Goal: Go to known website: Access a specific website the user already knows

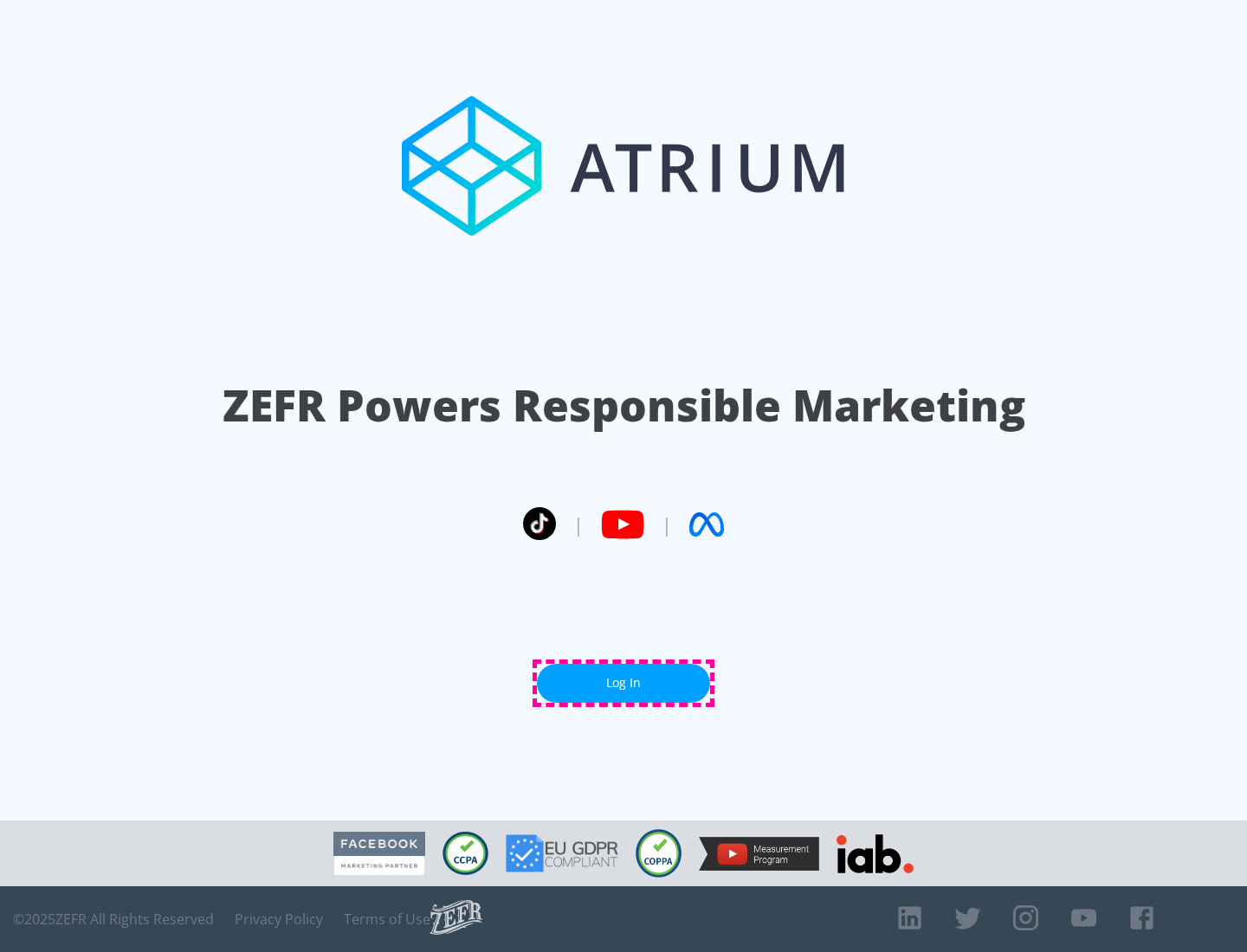
click at [624, 683] on link "Log In" at bounding box center [623, 683] width 174 height 39
